Goal: Find specific page/section: Find specific page/section

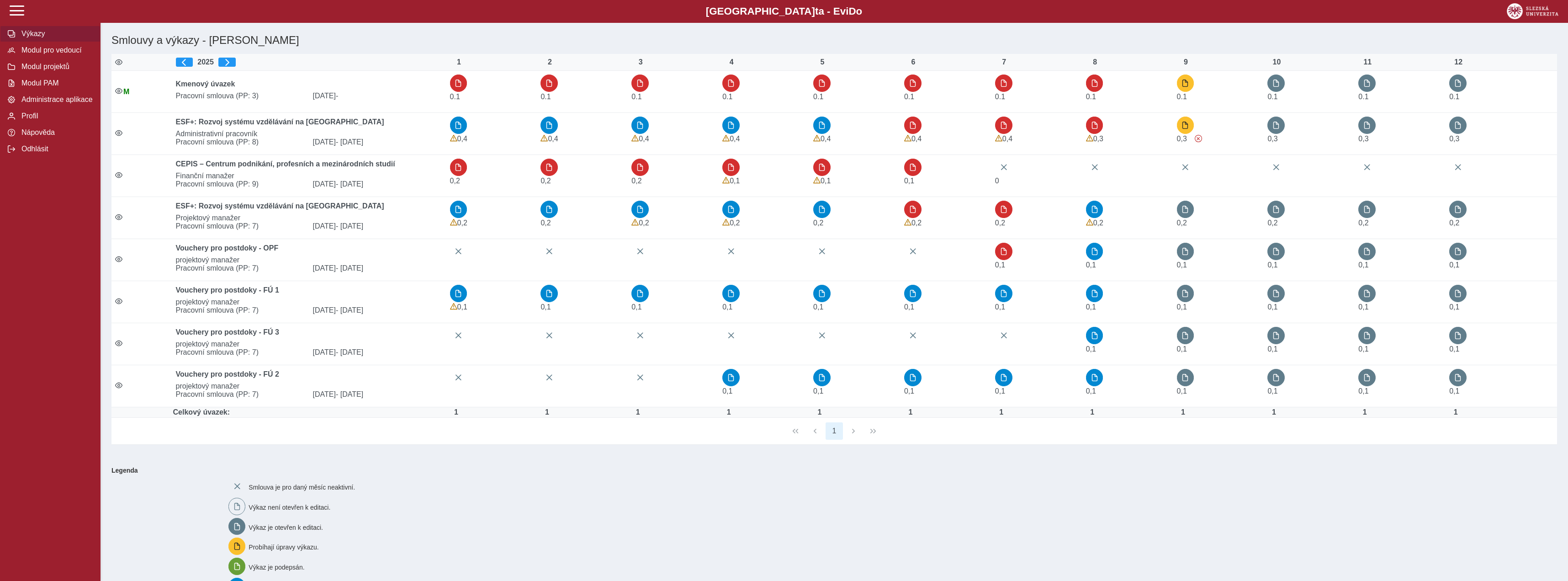
click at [67, 71] on span "Modul projektů" at bounding box center [56, 67] width 74 height 9
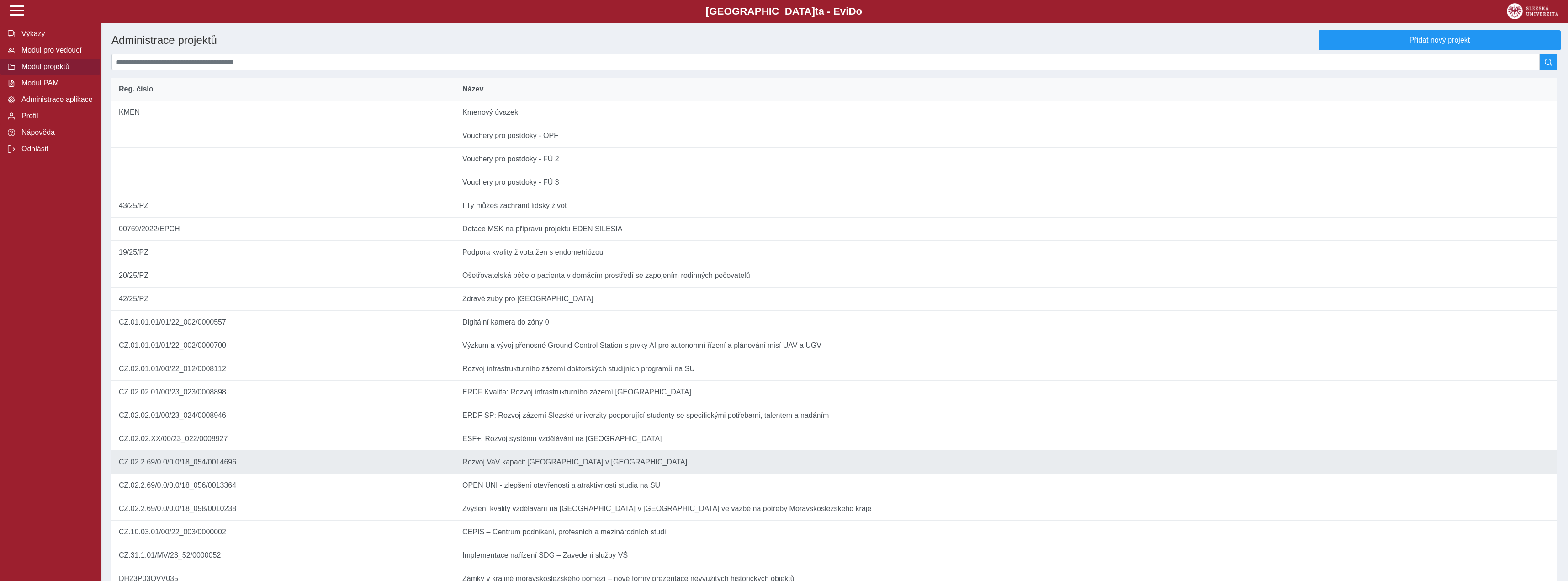
scroll to position [253, 0]
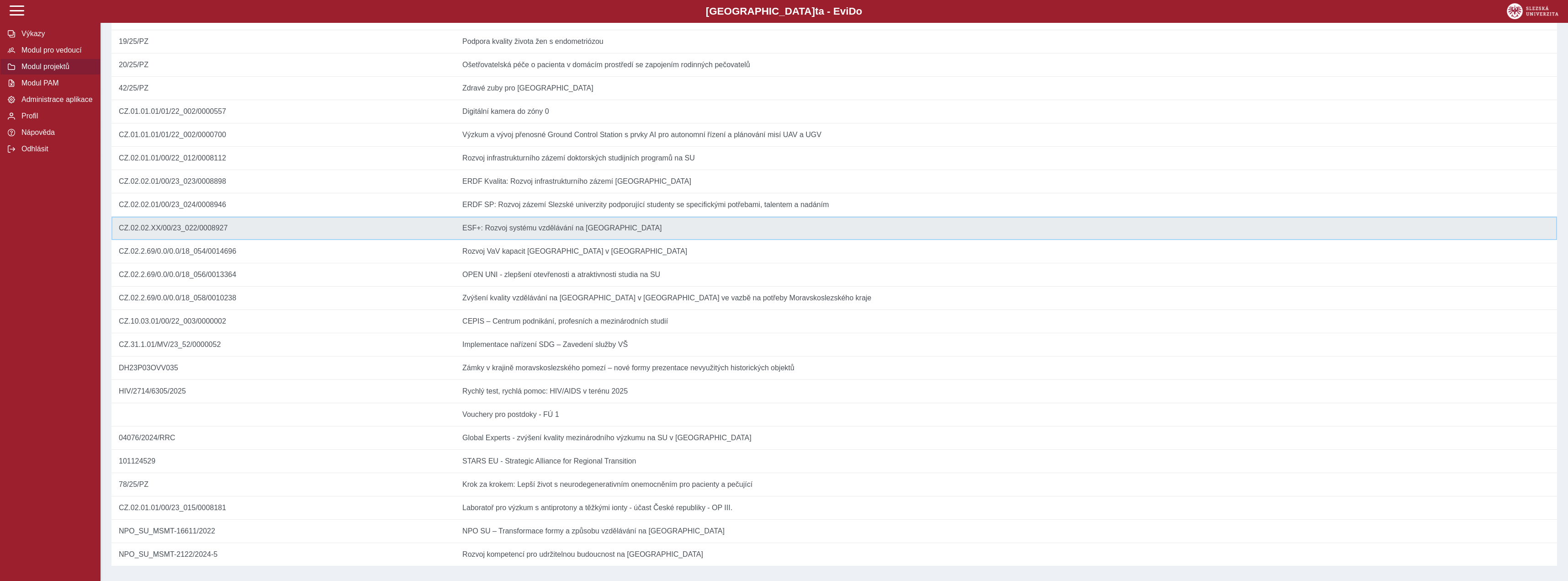
click at [547, 217] on td "Název ESF+: Rozvoj systému vzdělávání na [GEOGRAPHIC_DATA]" at bounding box center [1006, 228] width 1102 height 23
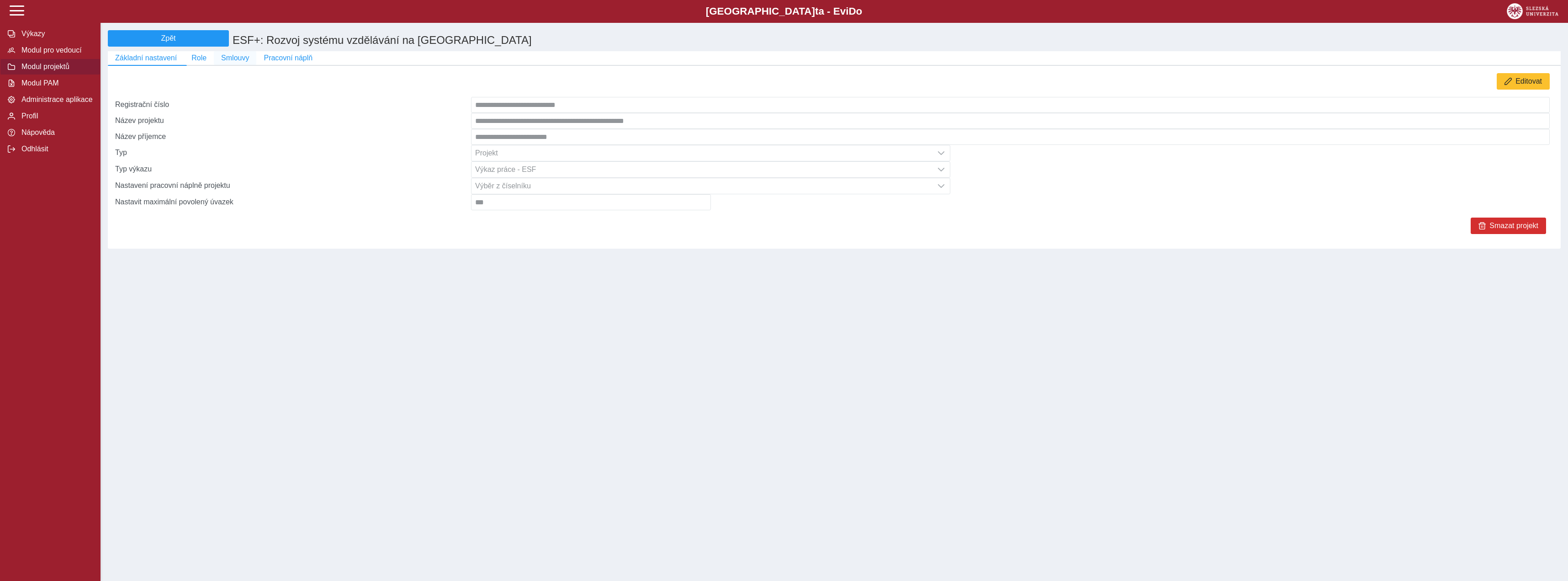
click at [233, 62] on span "Smlouvy" at bounding box center [235, 58] width 28 height 9
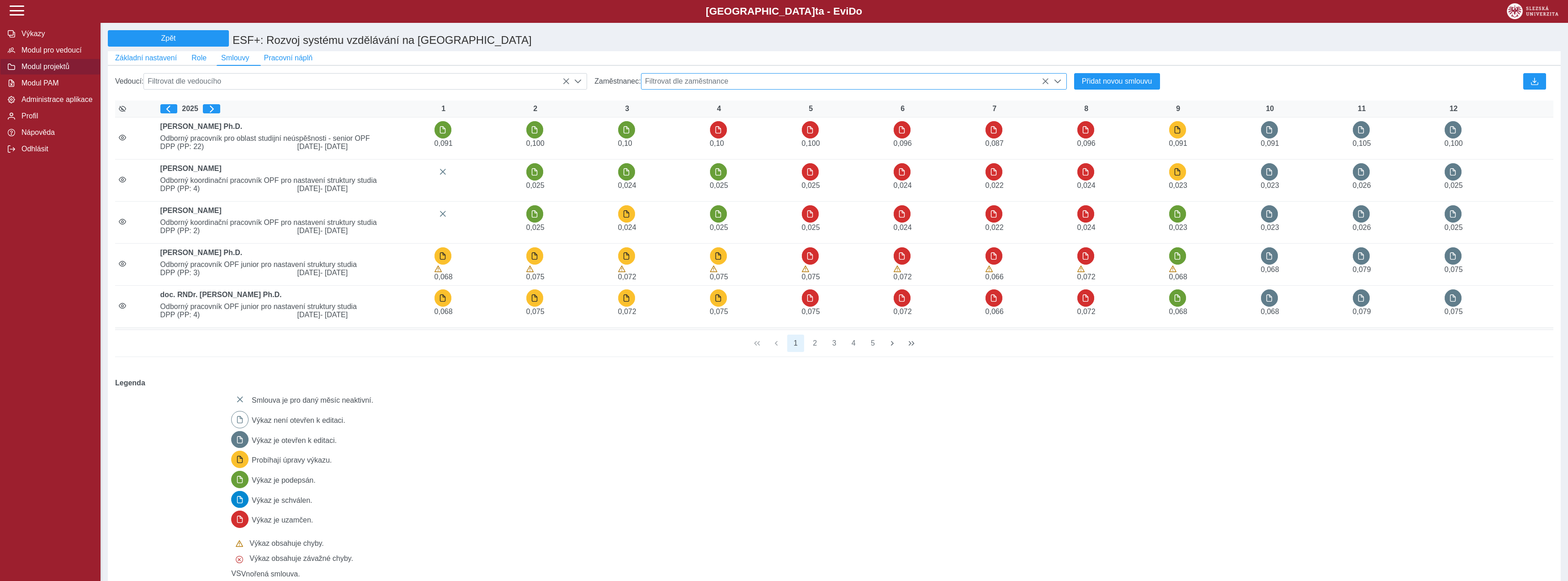
click at [755, 89] on span "Filtrovat dle zaměstnance" at bounding box center [845, 82] width 408 height 16
type input "*****"
click at [715, 138] on ul "[PERSON_NAME]" at bounding box center [854, 126] width 425 height 23
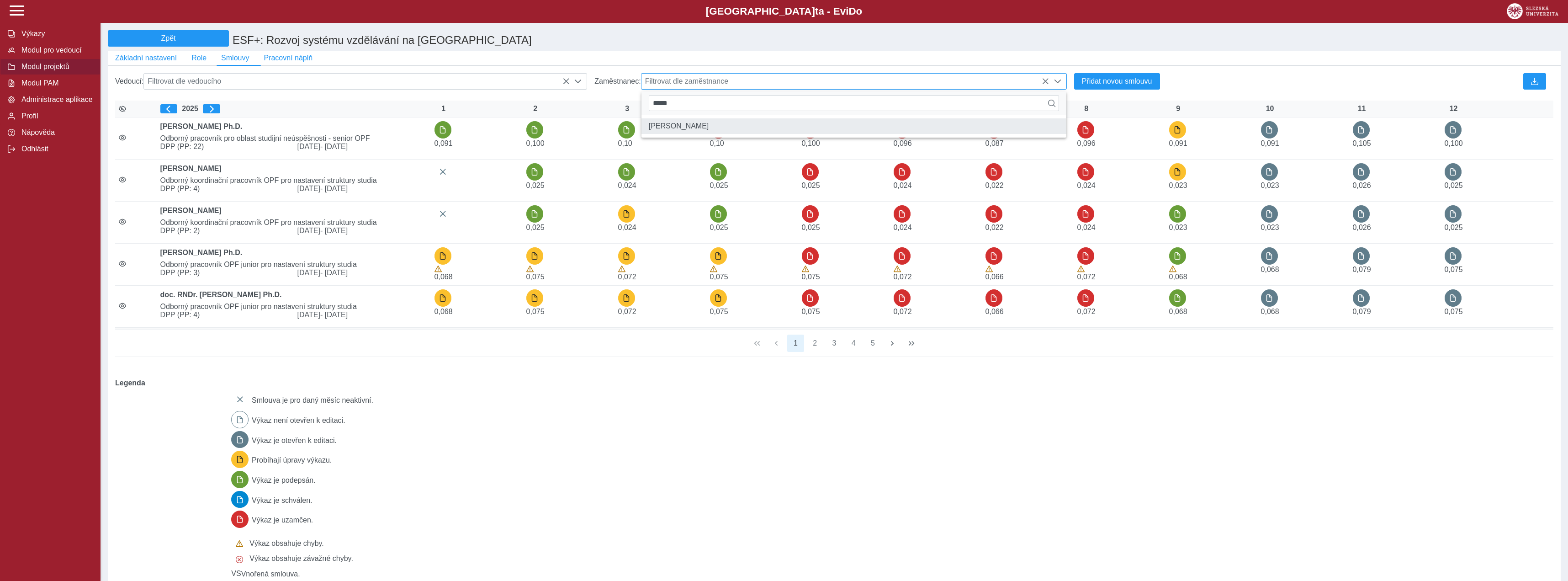
click at [713, 134] on li "[PERSON_NAME]" at bounding box center [854, 126] width 425 height 16
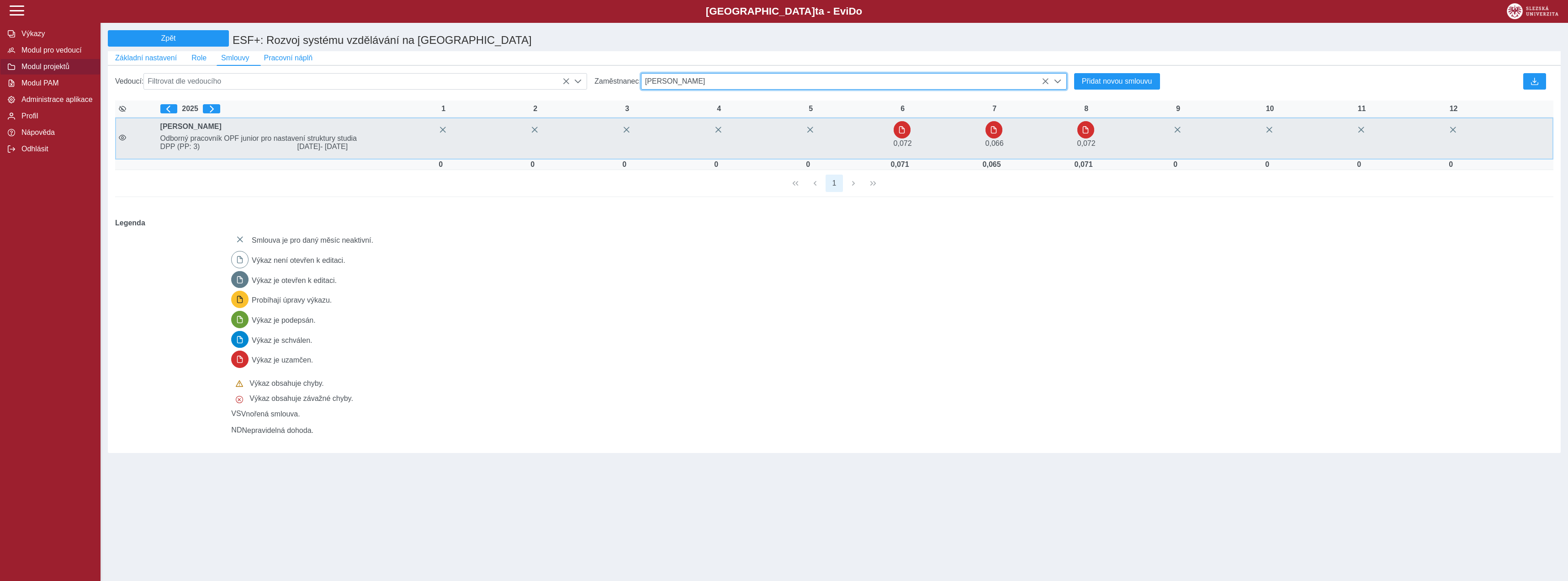
click at [248, 143] on span "Odborný pracovník OPF junior pro nastavení struktury studia" at bounding box center [293, 139] width 274 height 9
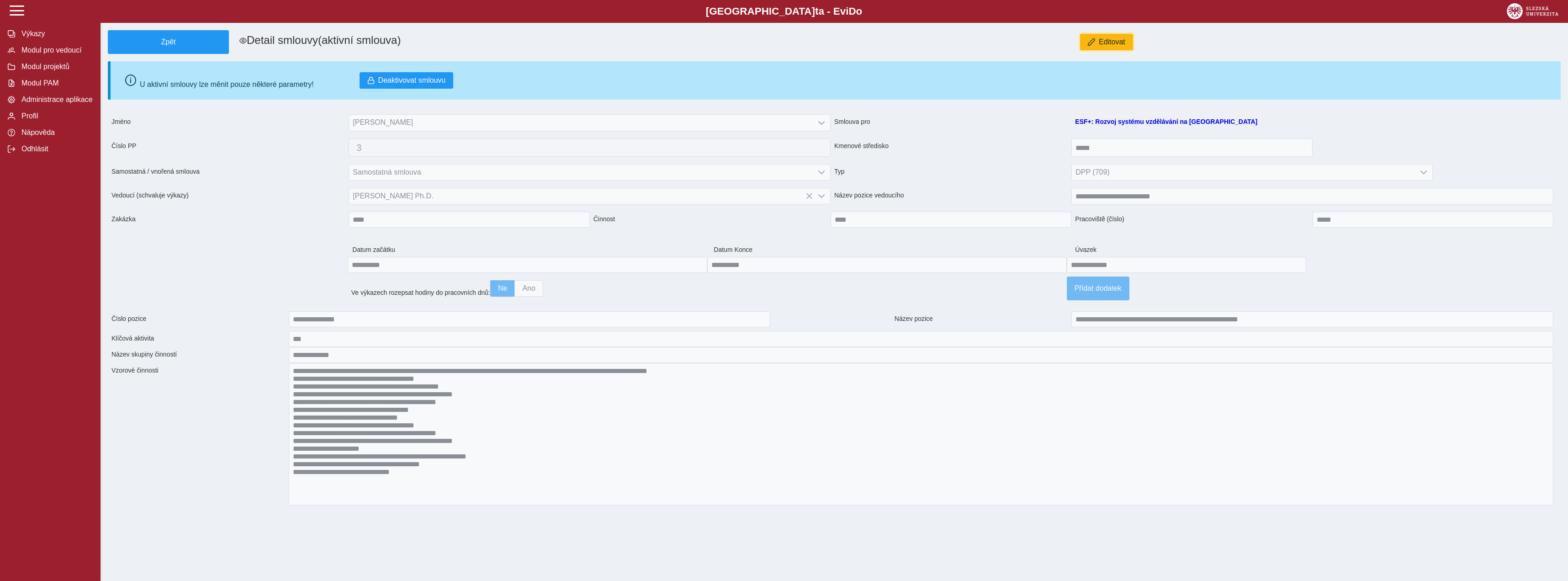
click at [1088, 42] on span "button" at bounding box center [1091, 42] width 7 height 7
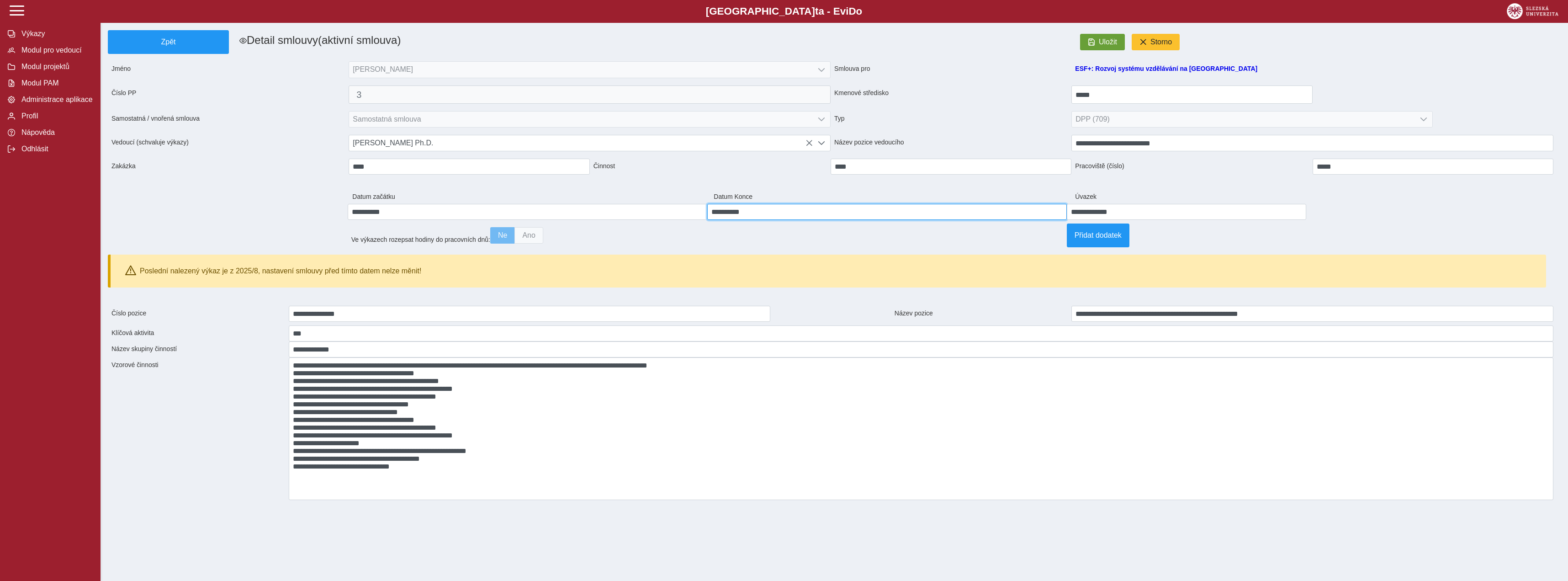
click at [766, 215] on input "**********" at bounding box center [887, 212] width 360 height 16
type input "**********"
click at [1001, 243] on div "Ve výkazech rozepsat hodiny do pracovních dnů: Ne Ano" at bounding box center [707, 235] width 719 height 24
click at [1094, 43] on span "button" at bounding box center [1091, 42] width 7 height 7
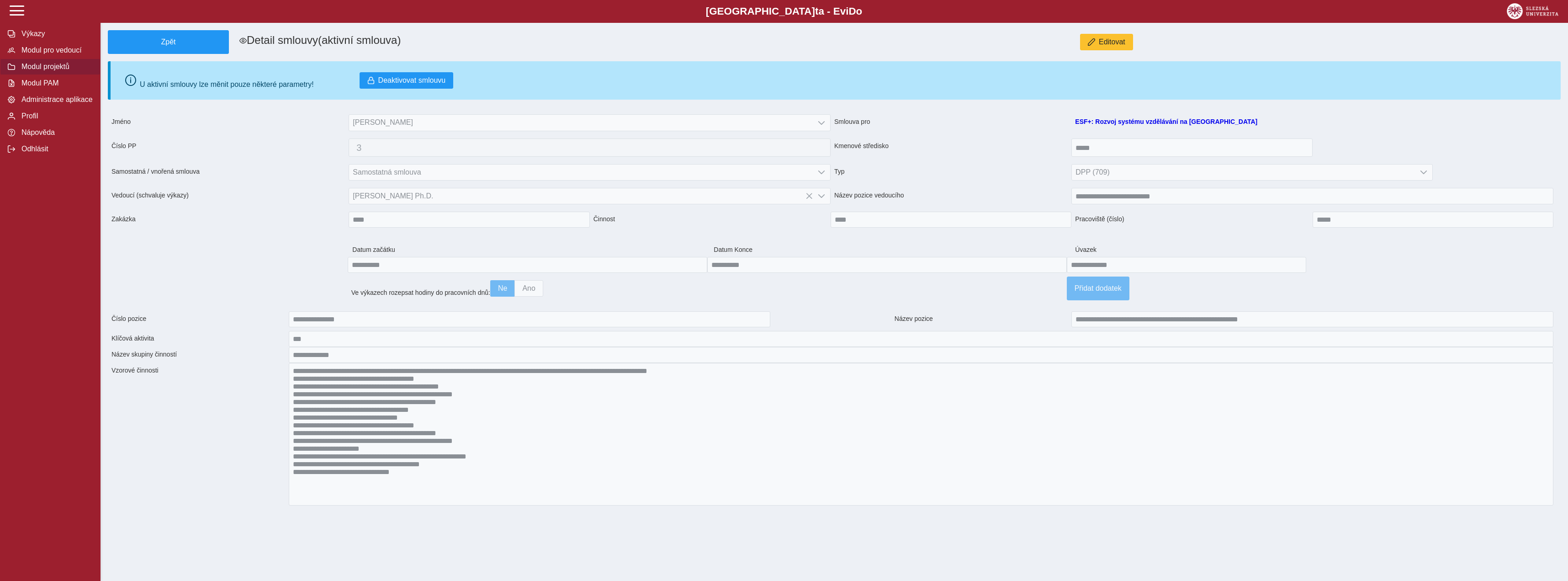
click at [70, 71] on span "Modul projektů" at bounding box center [56, 67] width 74 height 9
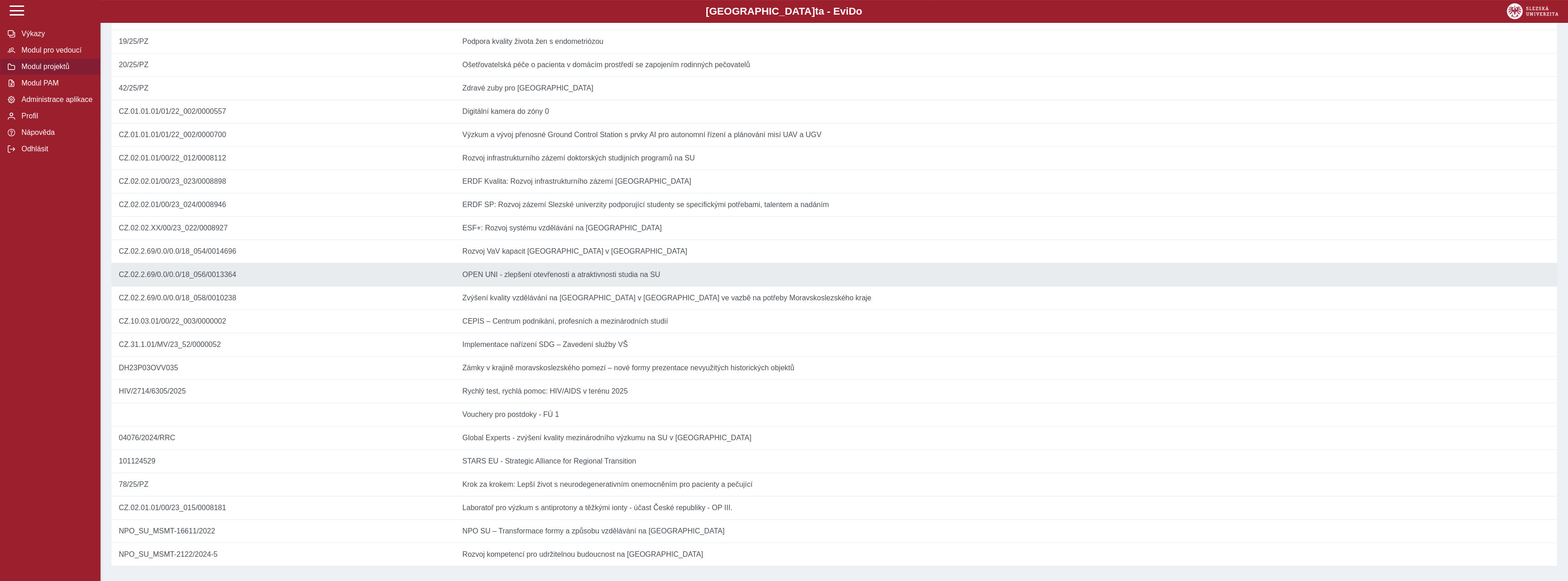
scroll to position [253, 0]
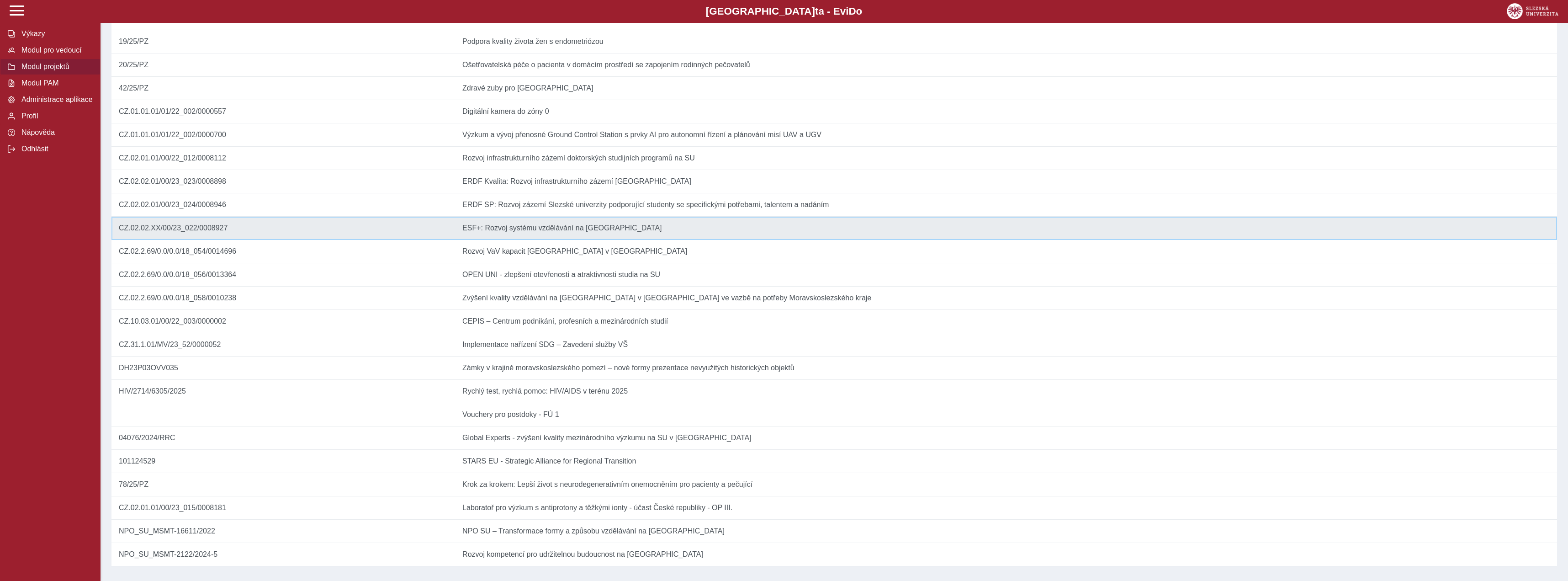
click at [549, 217] on td "Název ESF+: Rozvoj systému vzdělávání na [GEOGRAPHIC_DATA]" at bounding box center [1006, 228] width 1102 height 23
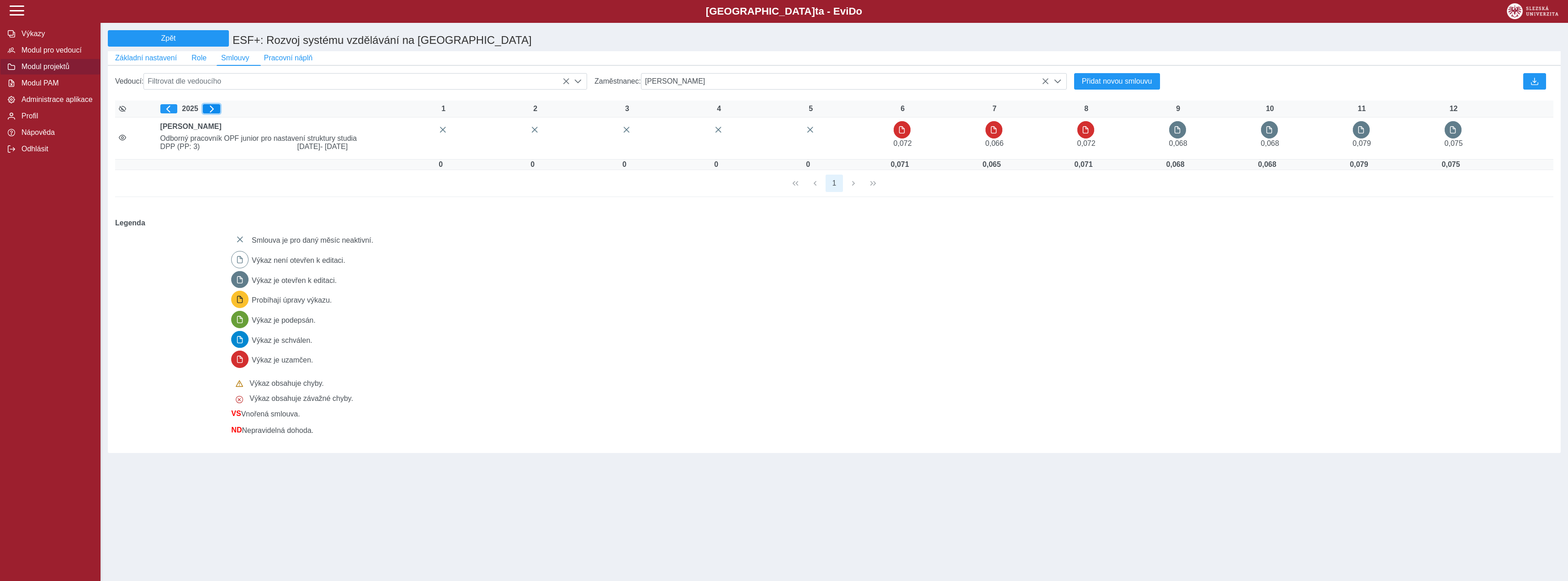
click at [211, 111] on span "button" at bounding box center [212, 109] width 7 height 7
